Goal: Task Accomplishment & Management: Manage account settings

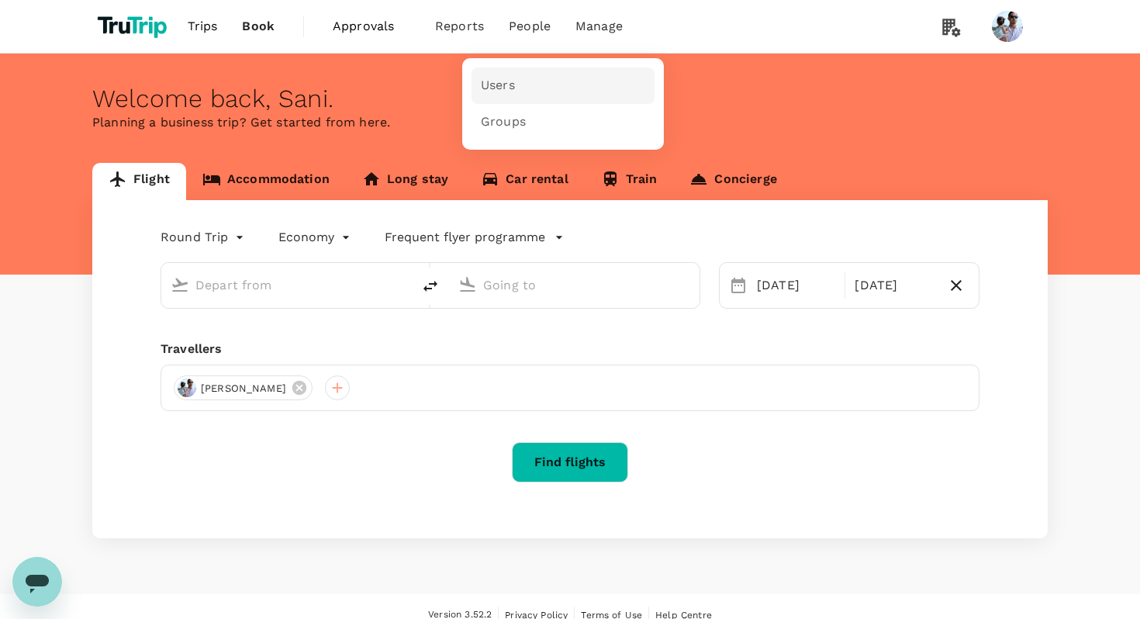
click at [511, 81] on span "Users" at bounding box center [498, 86] width 34 height 18
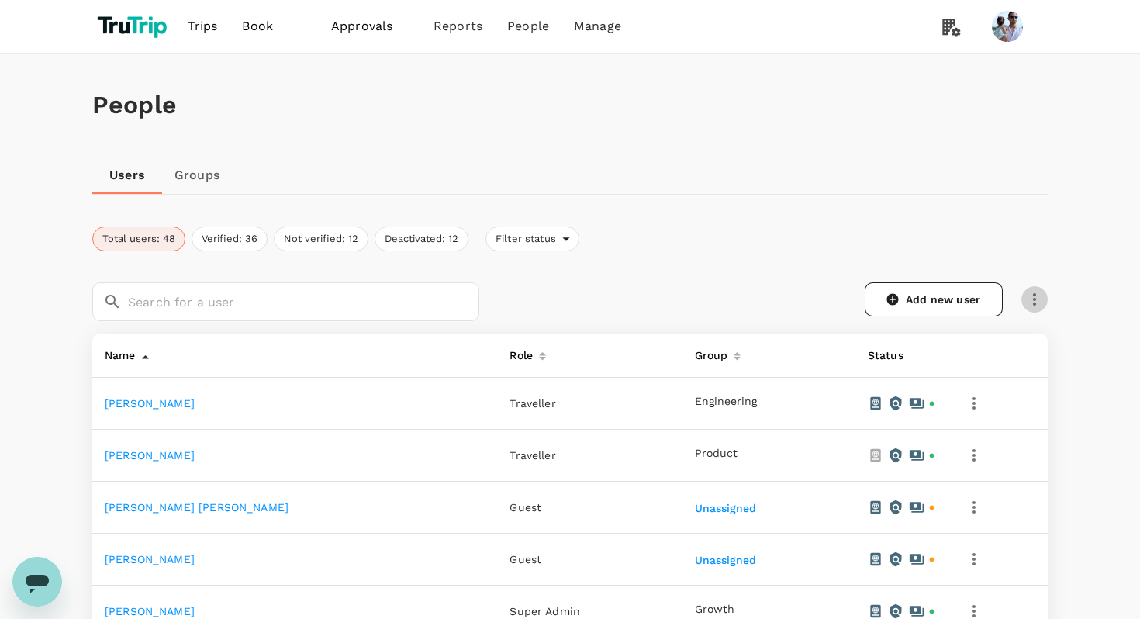
click at [1023, 298] on button "button" at bounding box center [1034, 299] width 26 height 26
click at [974, 337] on span "Send invitation email" at bounding box center [970, 332] width 130 height 19
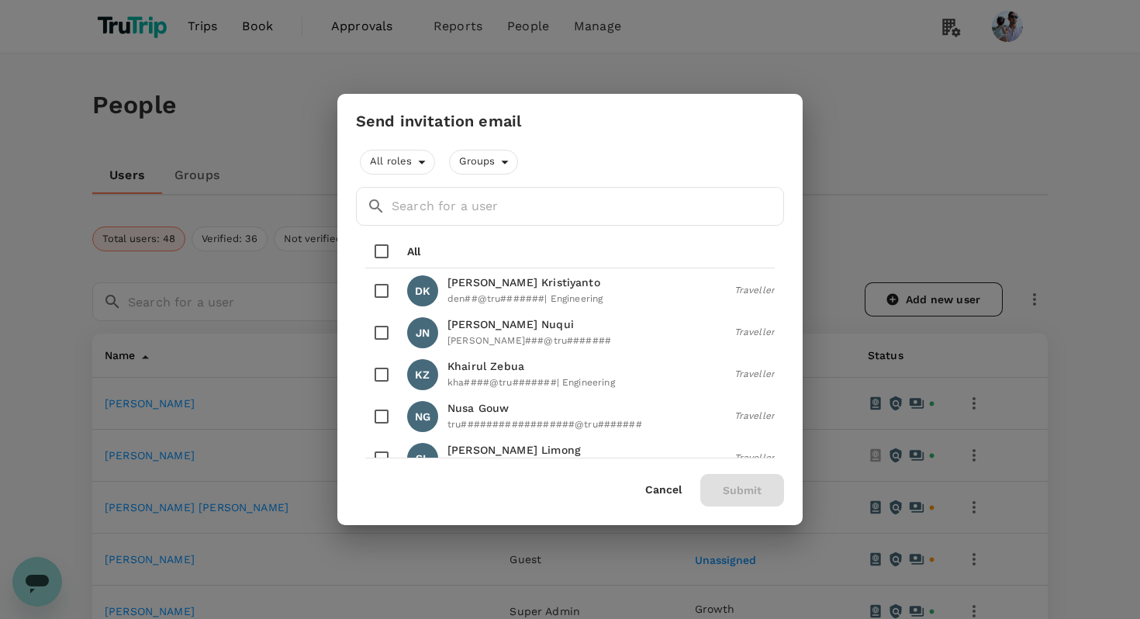
click at [381, 292] on input "checkbox" at bounding box center [381, 290] width 33 height 33
checkbox input "true"
click at [726, 484] on button "Submit" at bounding box center [742, 490] width 84 height 33
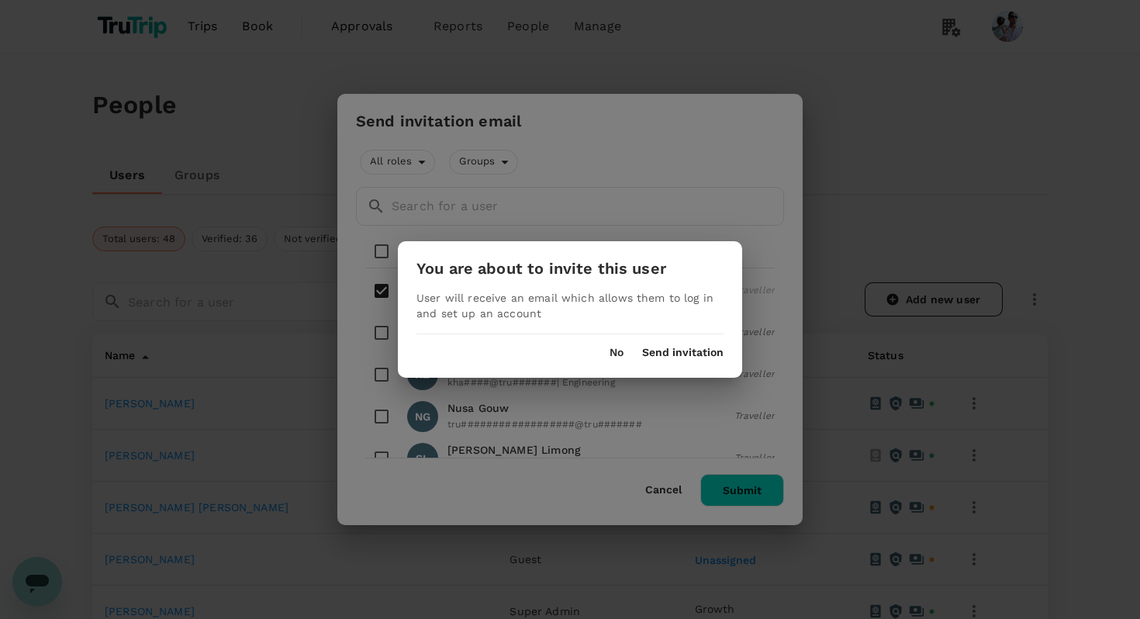
click at [486, 306] on p "User will receive an email which allows them to log in and set up an account" at bounding box center [569, 305] width 307 height 31
copy p
click at [616, 357] on button "No" at bounding box center [616, 353] width 14 height 12
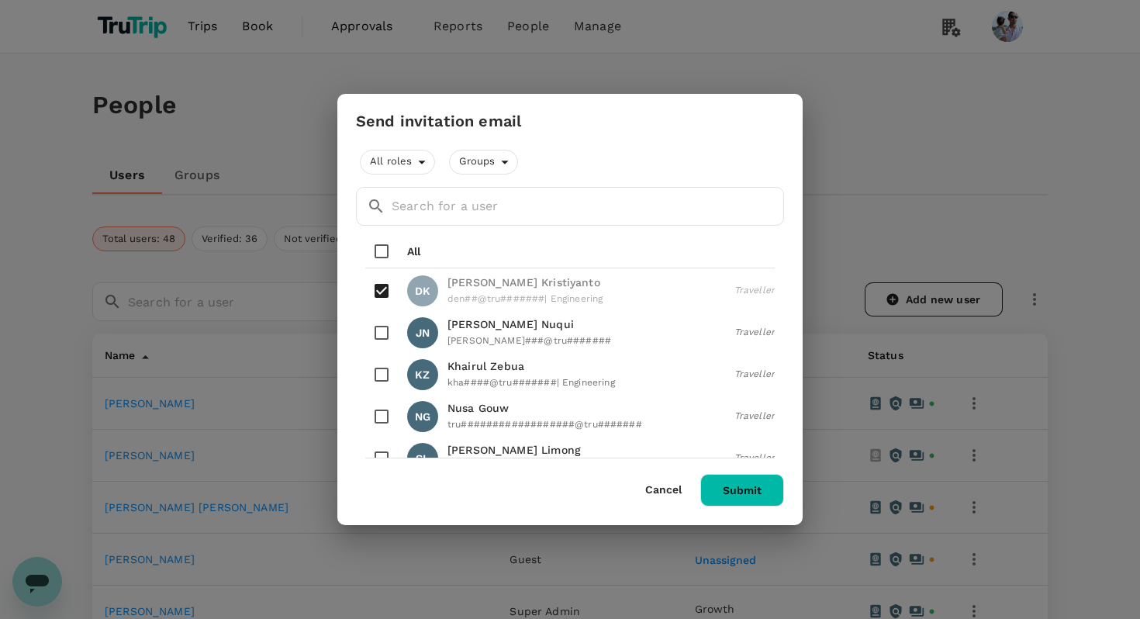
click at [386, 335] on input "checkbox" at bounding box center [381, 332] width 33 height 33
checkbox input "true"
click at [726, 486] on button "Submit" at bounding box center [742, 490] width 84 height 33
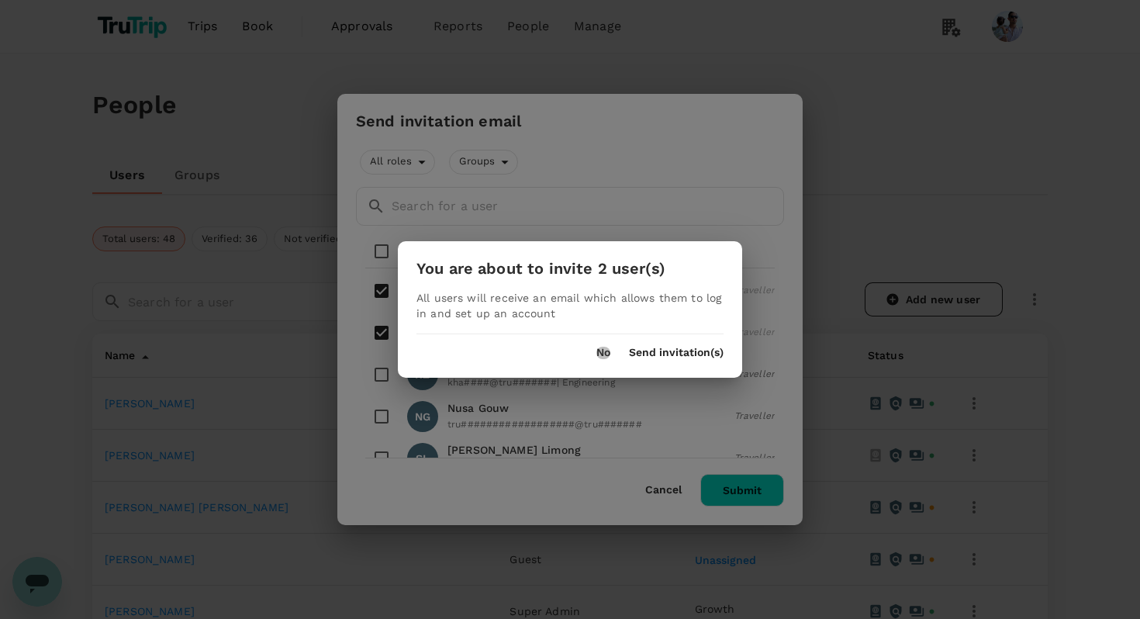
click at [601, 358] on button "No" at bounding box center [603, 353] width 14 height 12
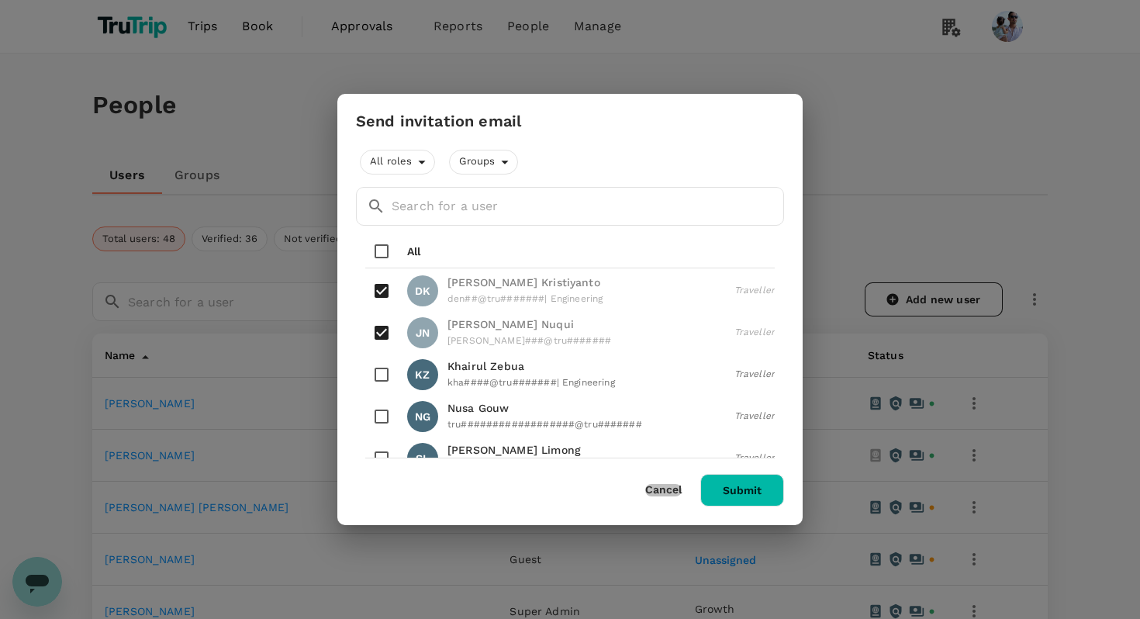
click at [658, 492] on button "Cancel" at bounding box center [663, 490] width 36 height 12
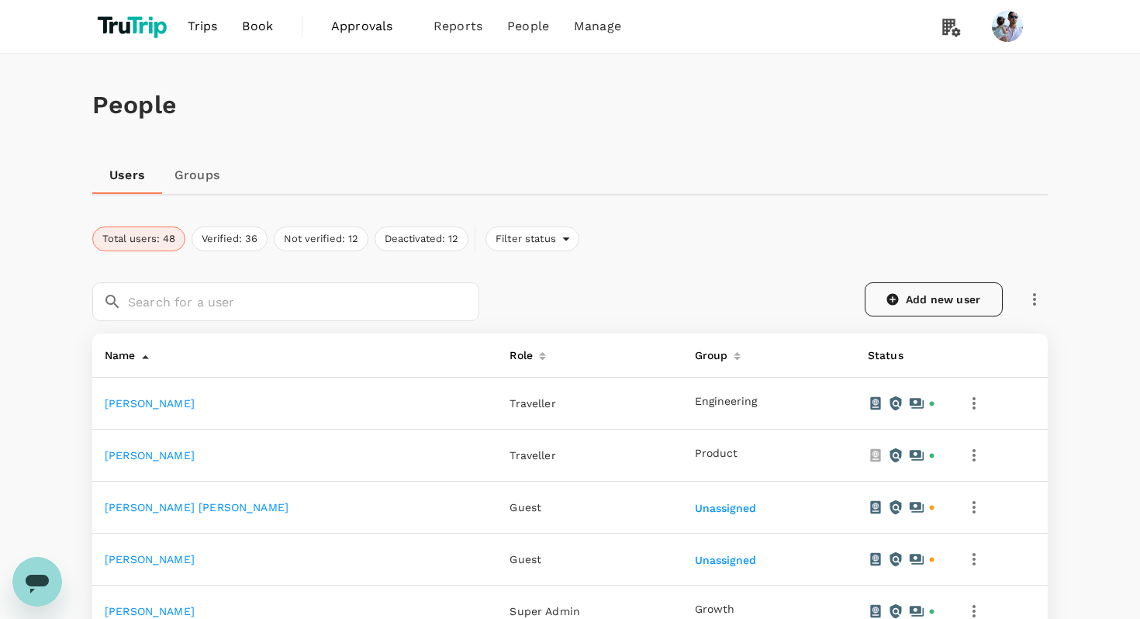
click at [892, 297] on icon at bounding box center [893, 300] width 12 height 12
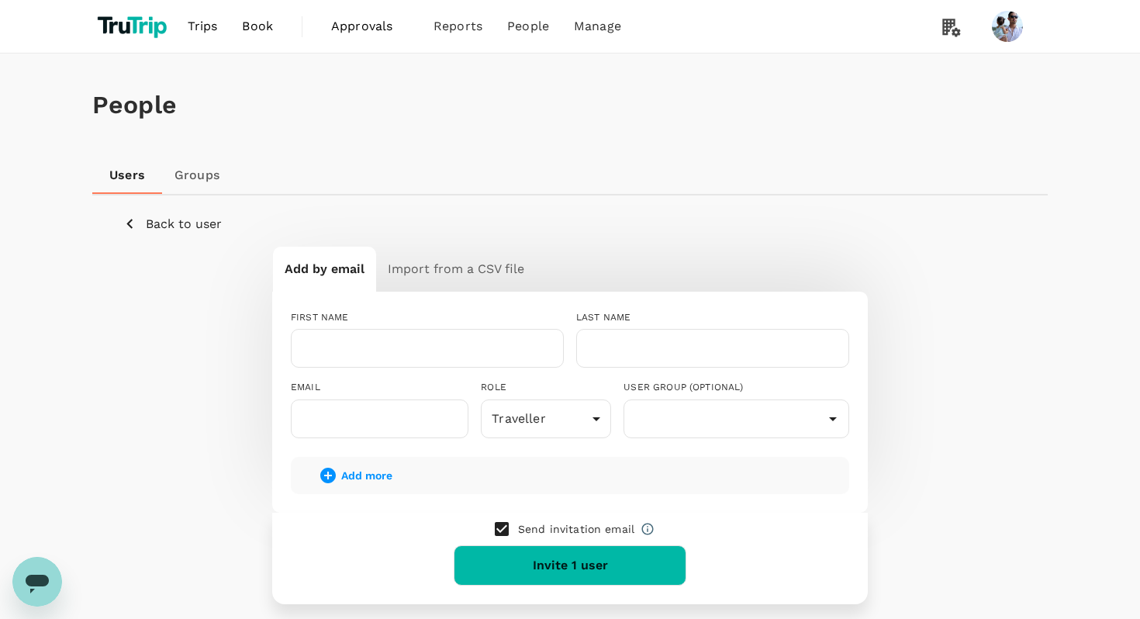
click at [134, 222] on icon "button" at bounding box center [129, 223] width 19 height 19
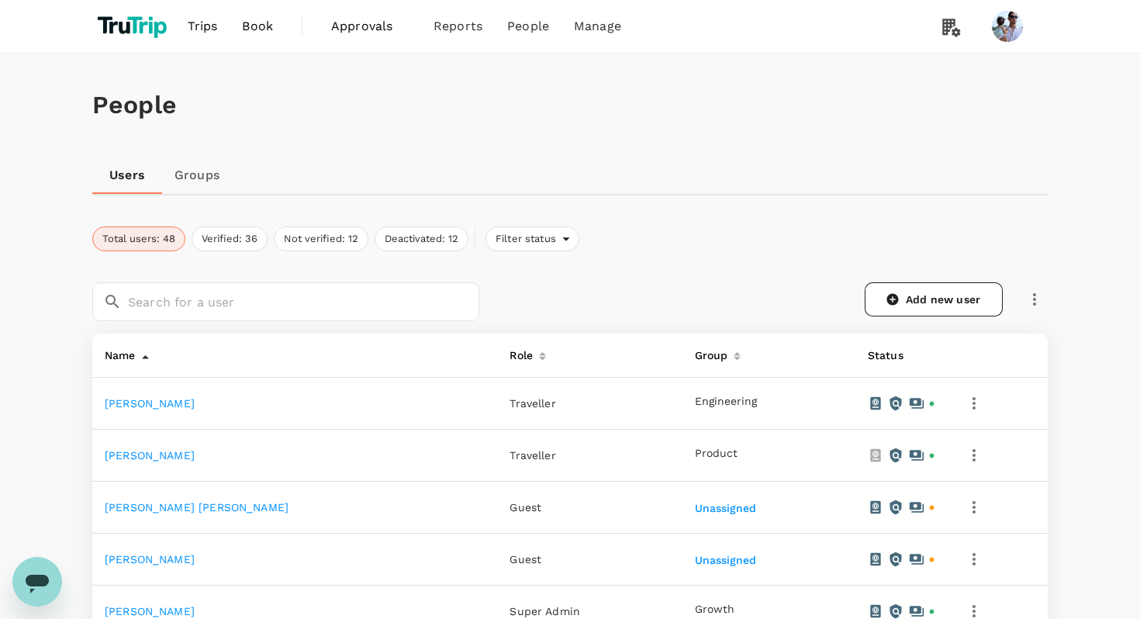
click at [971, 395] on button "button" at bounding box center [974, 403] width 26 height 26
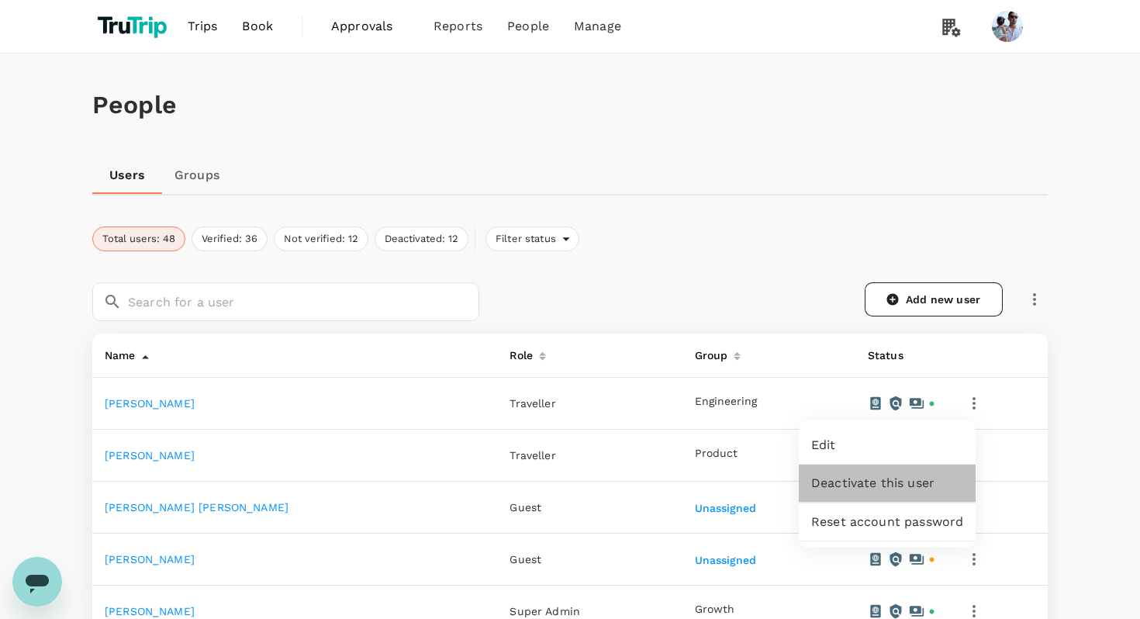
click at [871, 488] on span "Deactivate this user" at bounding box center [887, 483] width 152 height 19
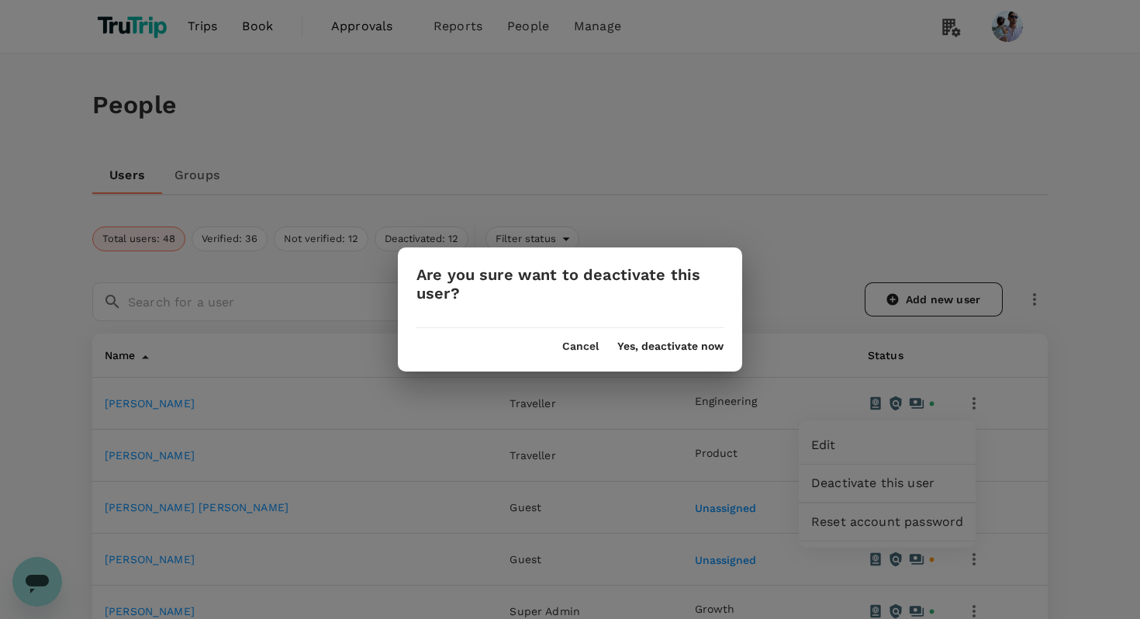
click at [502, 295] on h3 "Are you sure want to deactivate this user?" at bounding box center [569, 284] width 307 height 36
click at [569, 347] on button "Cancel" at bounding box center [580, 346] width 36 height 12
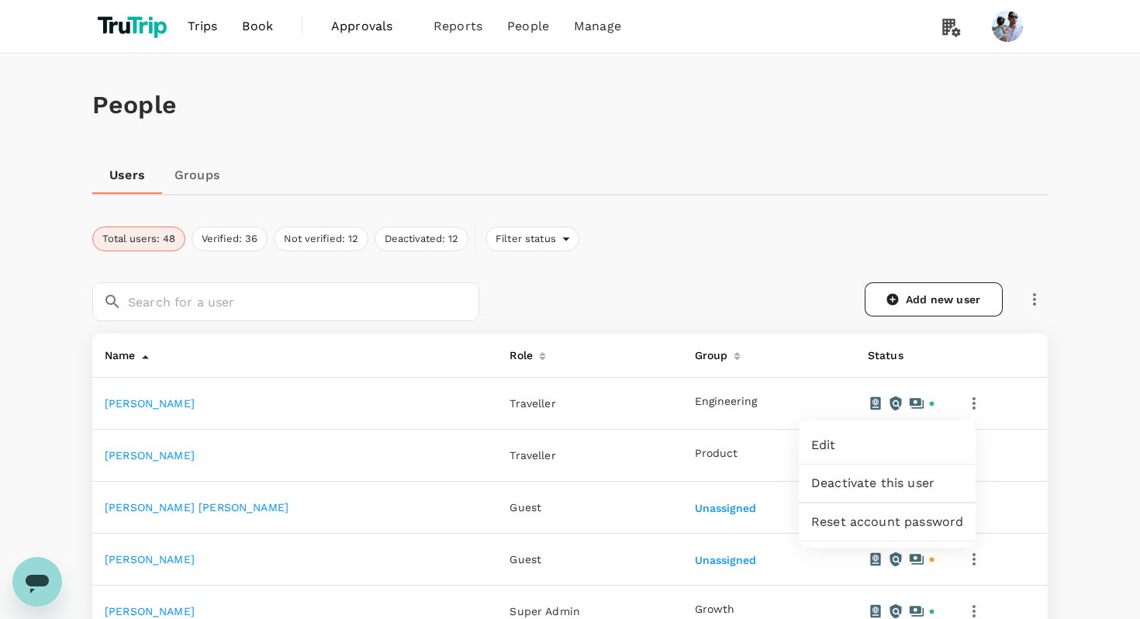
click at [1047, 294] on div at bounding box center [570, 309] width 1140 height 619
click at [1028, 298] on icon "button" at bounding box center [1034, 299] width 19 height 19
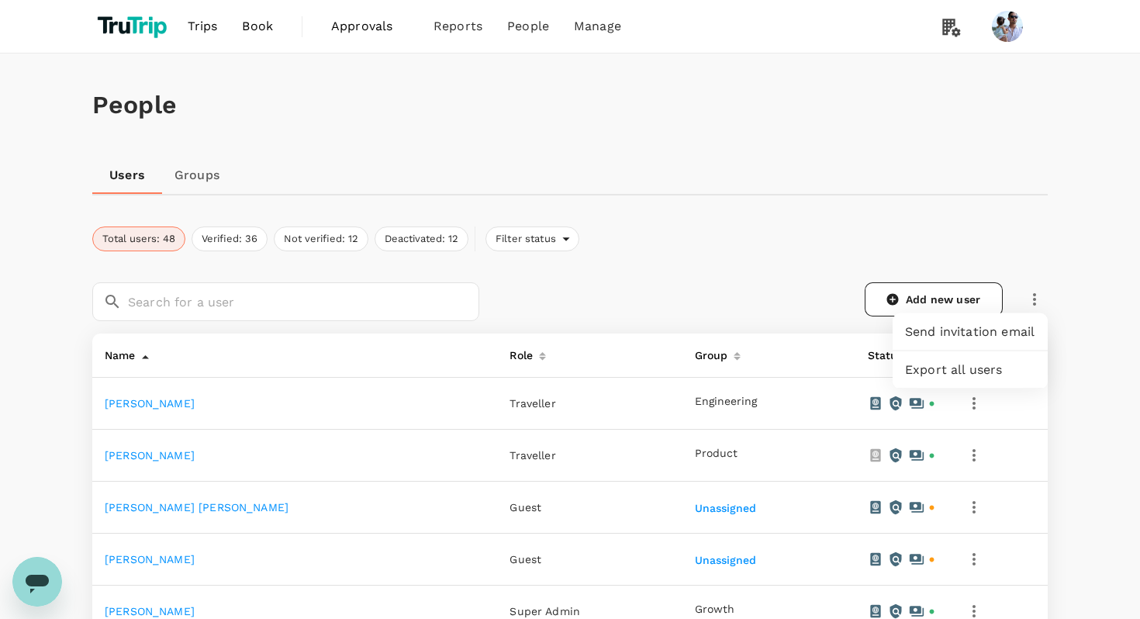
click at [991, 340] on div "Send invitation email" at bounding box center [969, 332] width 155 height 38
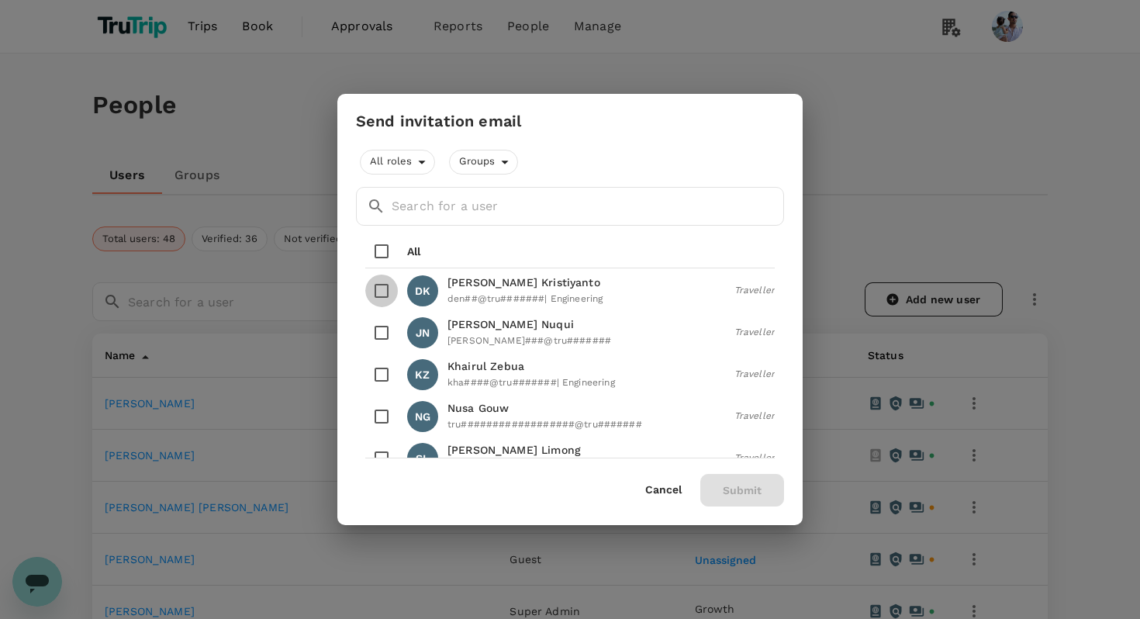
click at [384, 291] on input "checkbox" at bounding box center [381, 290] width 33 height 33
checkbox input "true"
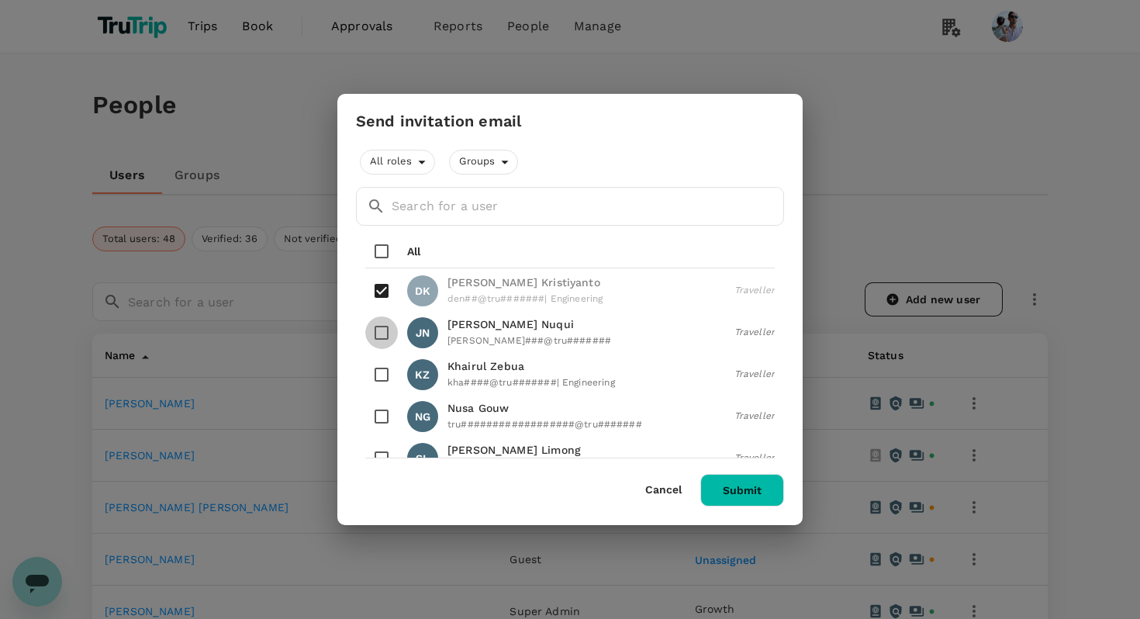
click at [387, 334] on input "checkbox" at bounding box center [381, 332] width 33 height 33
checkbox input "true"
click at [378, 369] on input "checkbox" at bounding box center [381, 374] width 33 height 33
checkbox input "true"
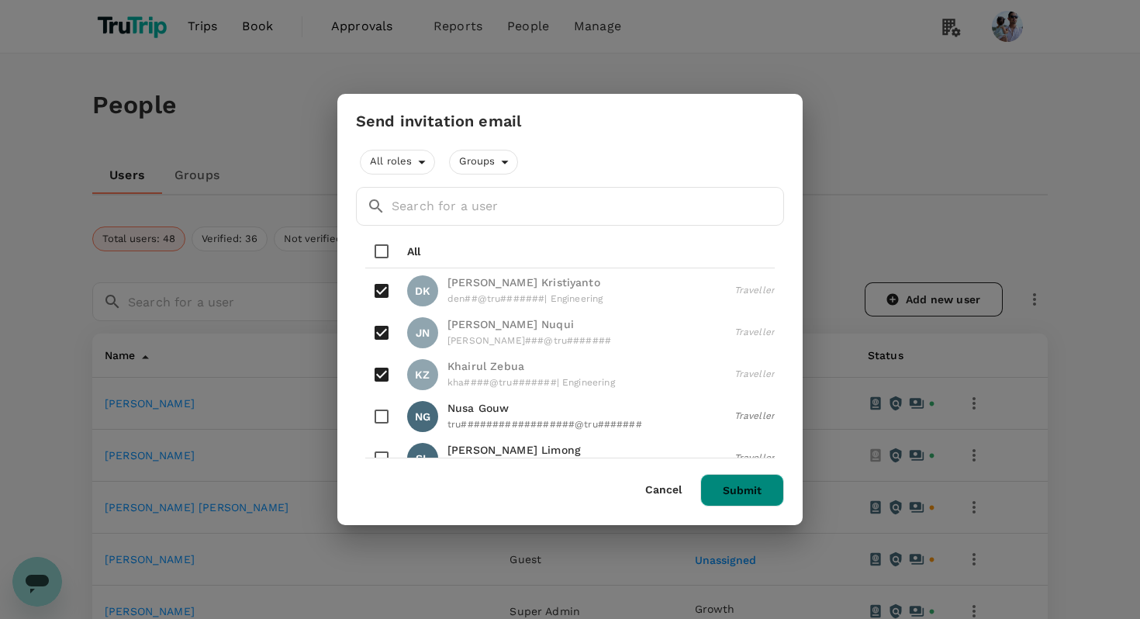
click at [741, 479] on button "Submit" at bounding box center [742, 490] width 84 height 33
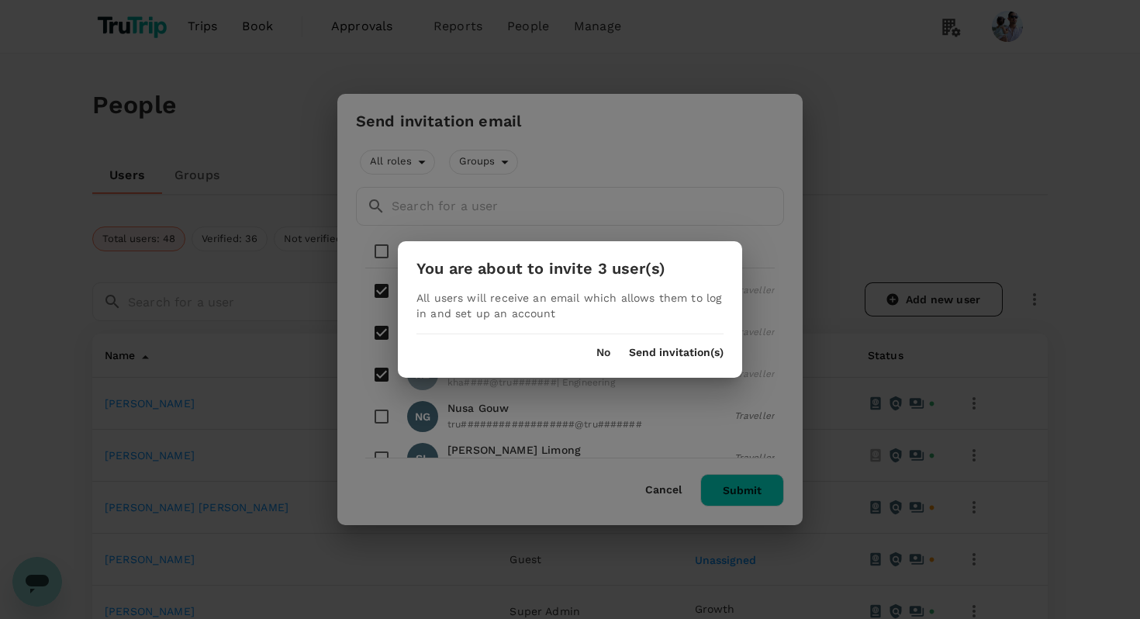
click at [565, 267] on h3 "You are about to invite 3 user(s)" at bounding box center [540, 269] width 249 height 18
copy div "You are about to invite 3 user(s)"
click at [178, 369] on div "You are about to invite 3 user(s) All users will receive an email which allows …" at bounding box center [570, 309] width 1140 height 619
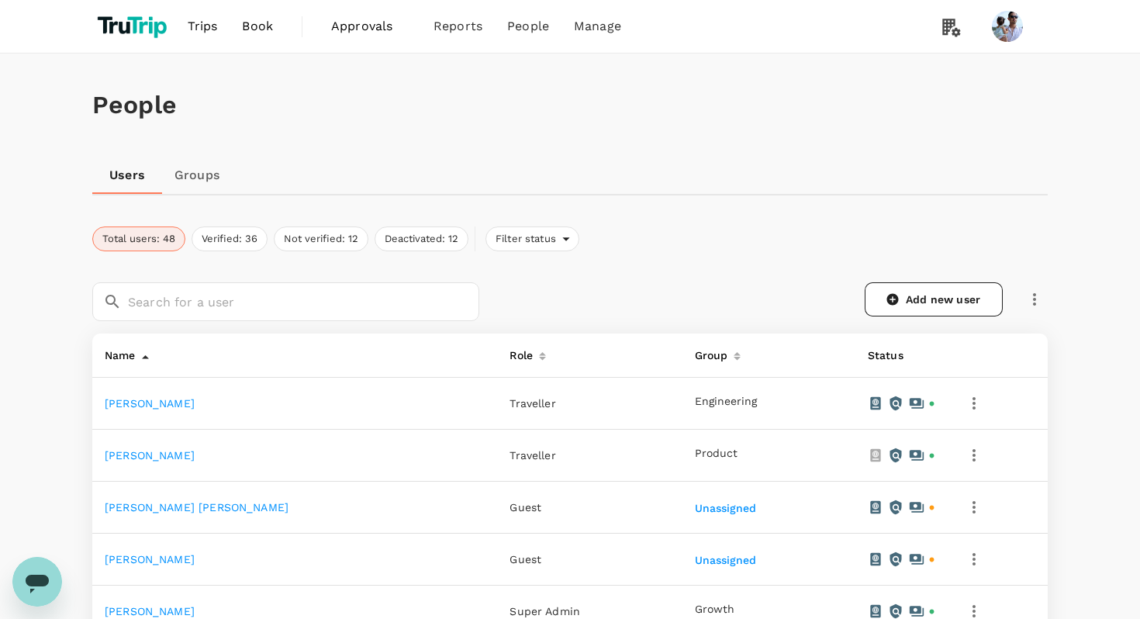
click at [967, 407] on icon "button" at bounding box center [973, 403] width 19 height 19
click at [866, 485] on span "Deactivate this user" at bounding box center [887, 483] width 152 height 19
